Goal: Navigation & Orientation: Find specific page/section

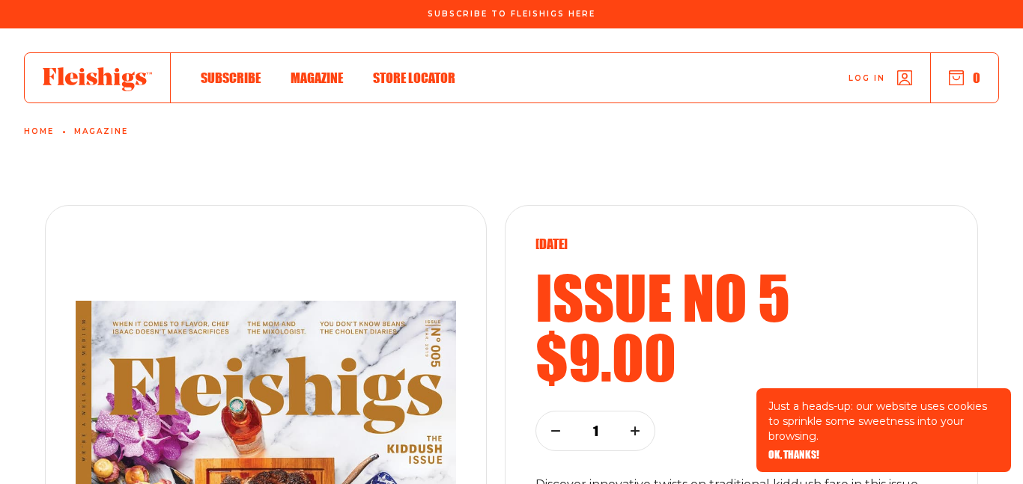
click at [310, 70] on span "Magazine" at bounding box center [316, 62] width 52 height 16
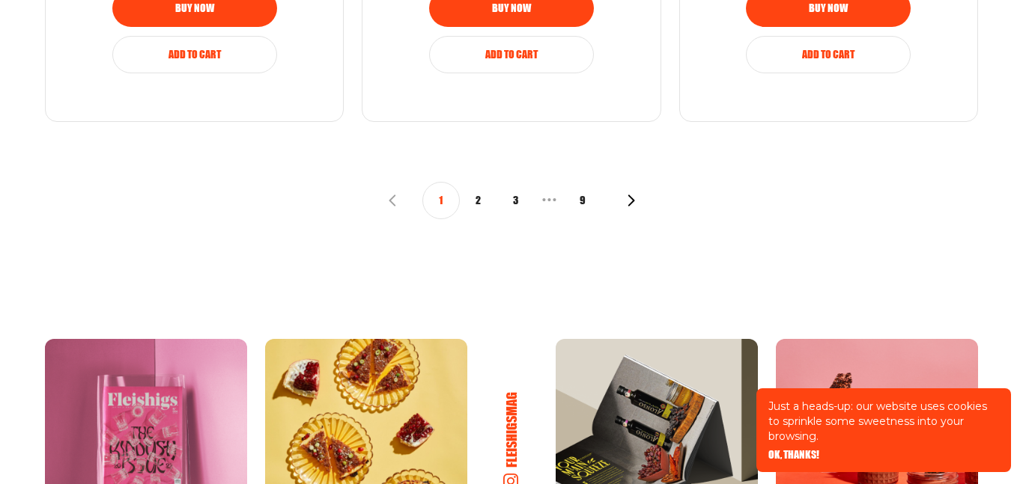
scroll to position [1906, 0]
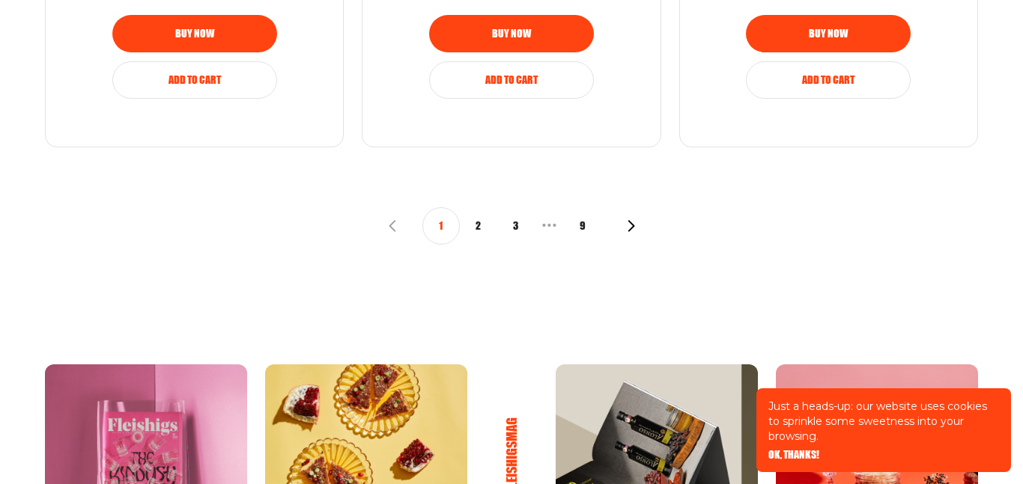
click at [581, 222] on button "9" at bounding box center [582, 225] width 37 height 37
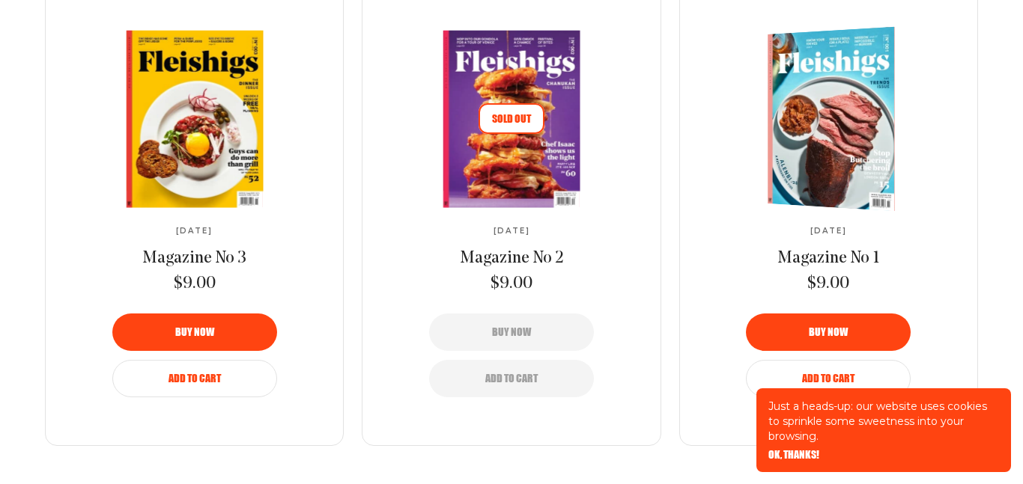
scroll to position [1627, 0]
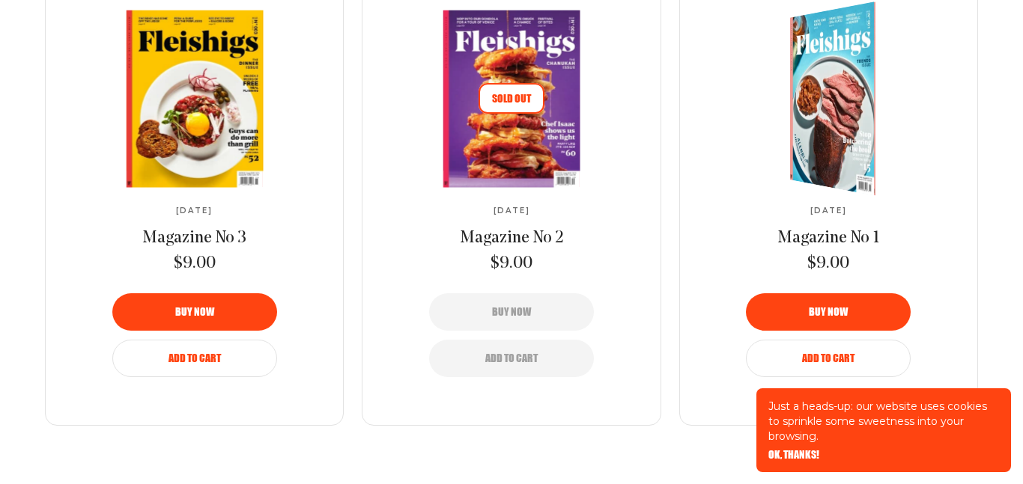
click at [810, 213] on span "[DATE]" at bounding box center [828, 211] width 37 height 9
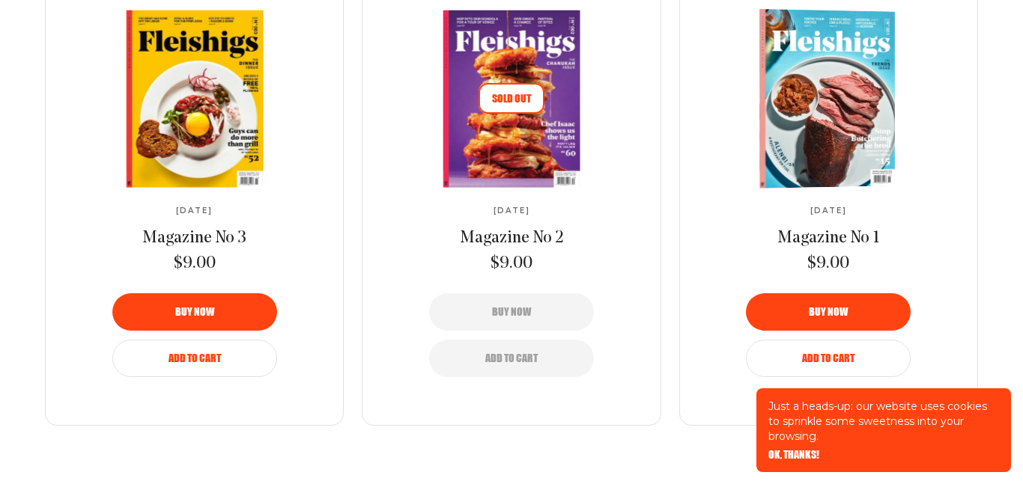
click at [804, 239] on span "Magazine No 1" at bounding box center [828, 238] width 102 height 17
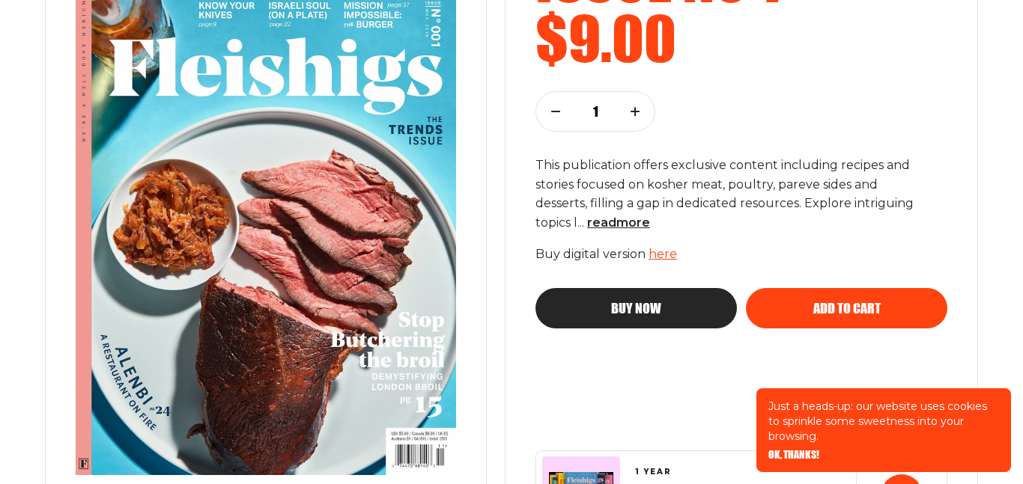
scroll to position [312, 0]
